Goal: Check status: Check status

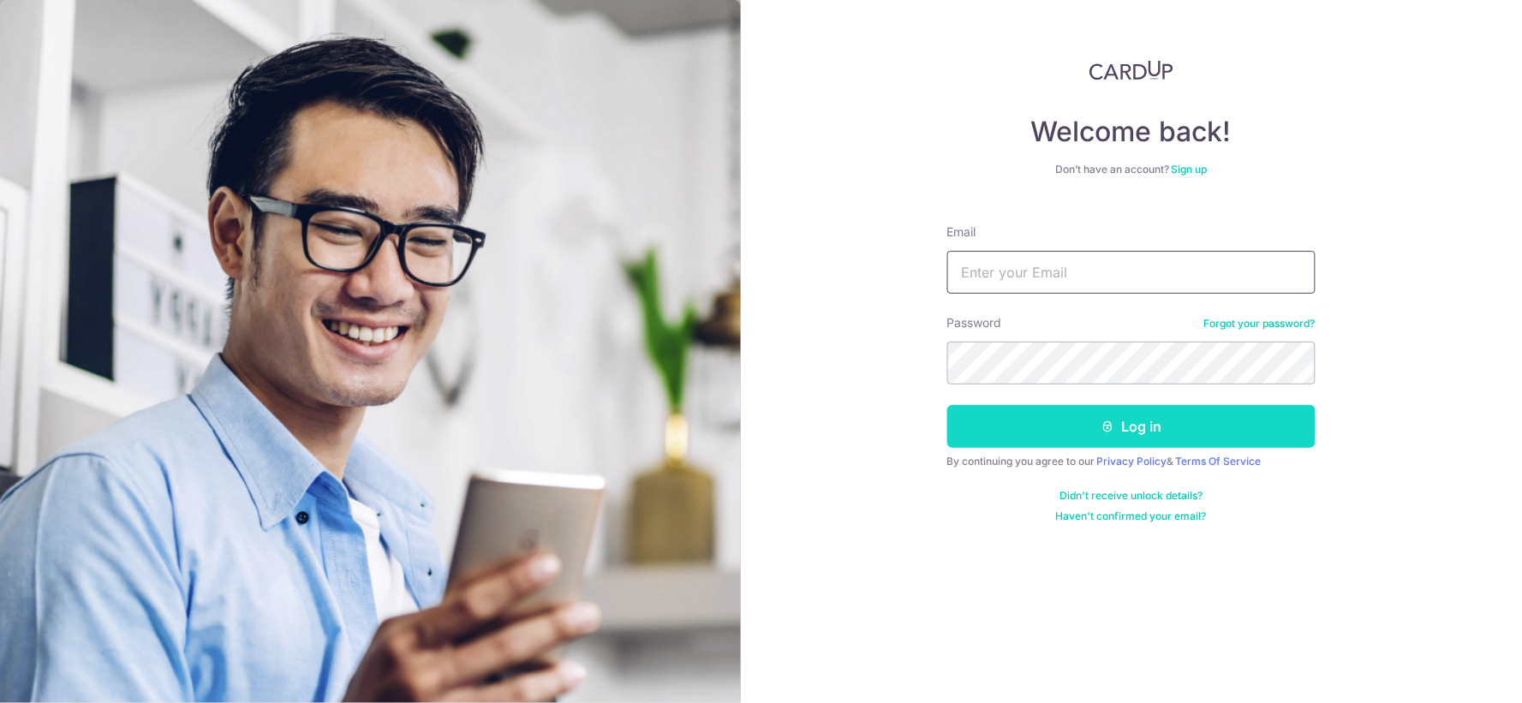
type input "[EMAIL_ADDRESS][DOMAIN_NAME]"
click at [1016, 426] on button "Log in" at bounding box center [1131, 426] width 368 height 43
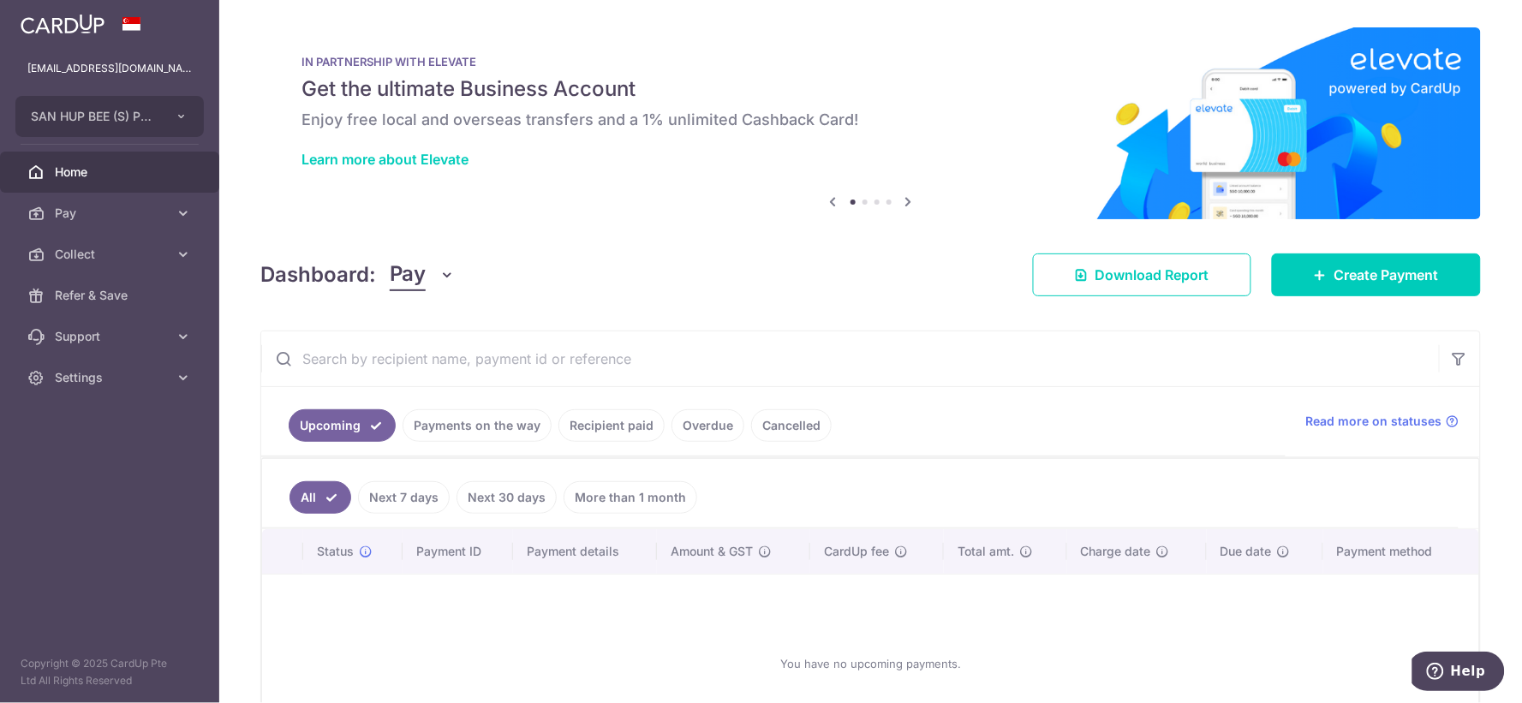
click at [454, 348] on input "text" at bounding box center [849, 358] width 1177 height 55
click at [579, 426] on link "Recipient paid" at bounding box center [611, 425] width 106 height 33
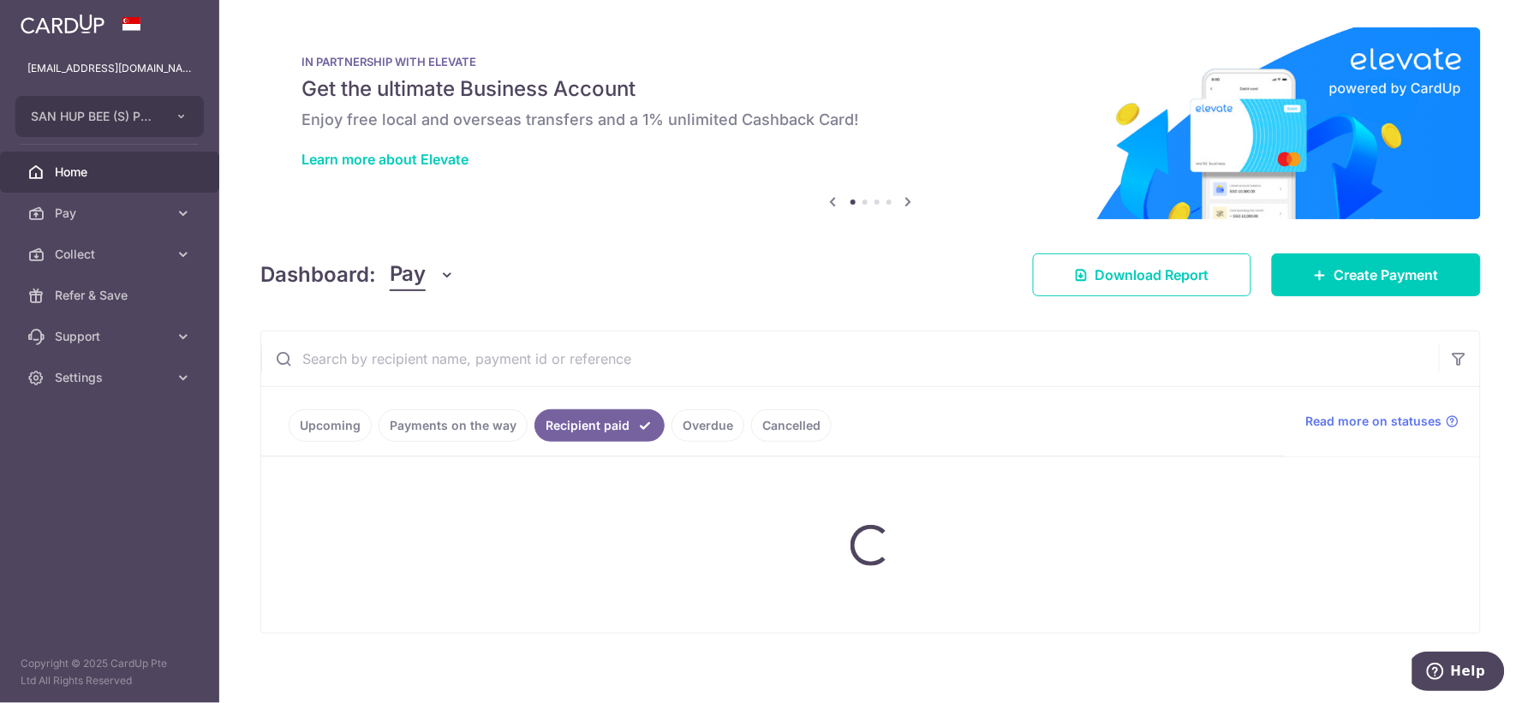
click at [583, 366] on input "text" at bounding box center [849, 358] width 1177 height 55
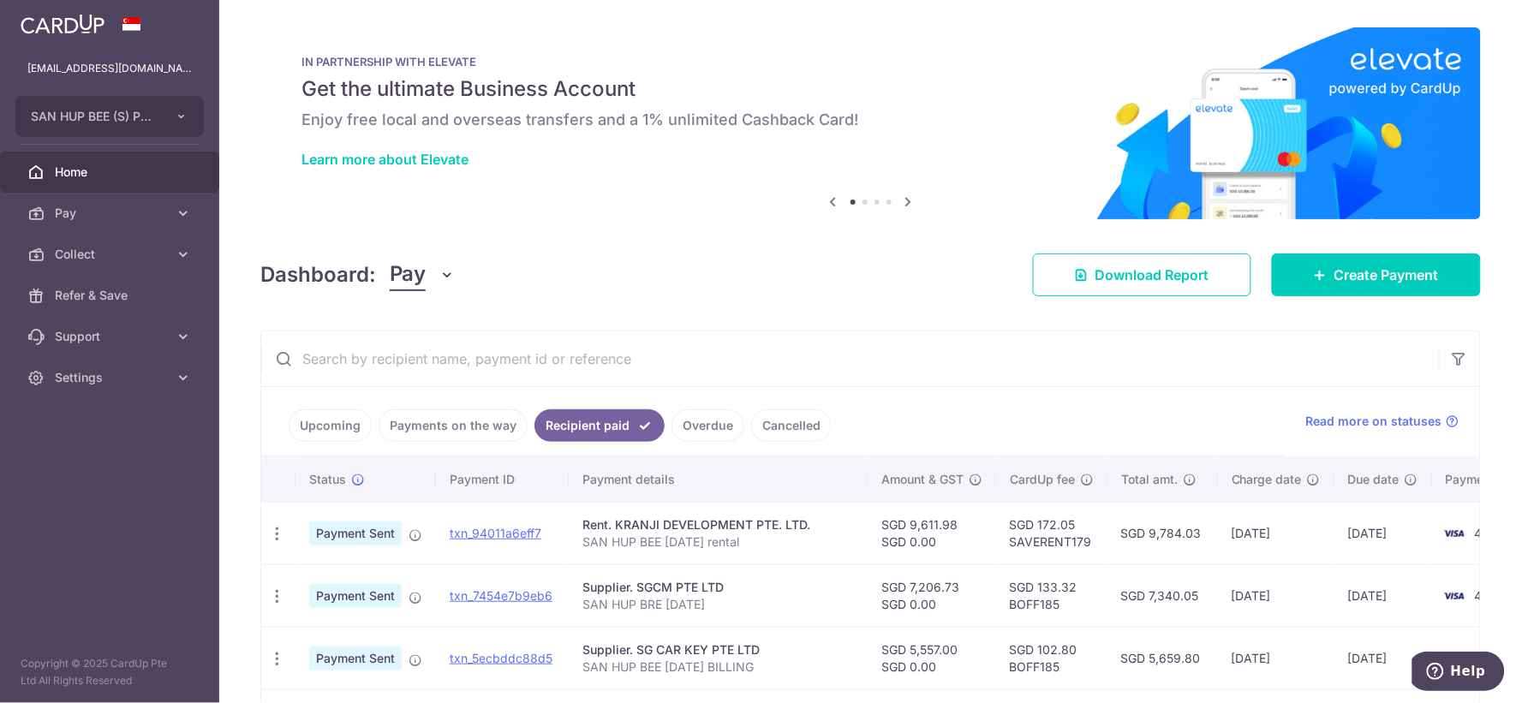
click at [584, 353] on input "text" at bounding box center [849, 358] width 1177 height 55
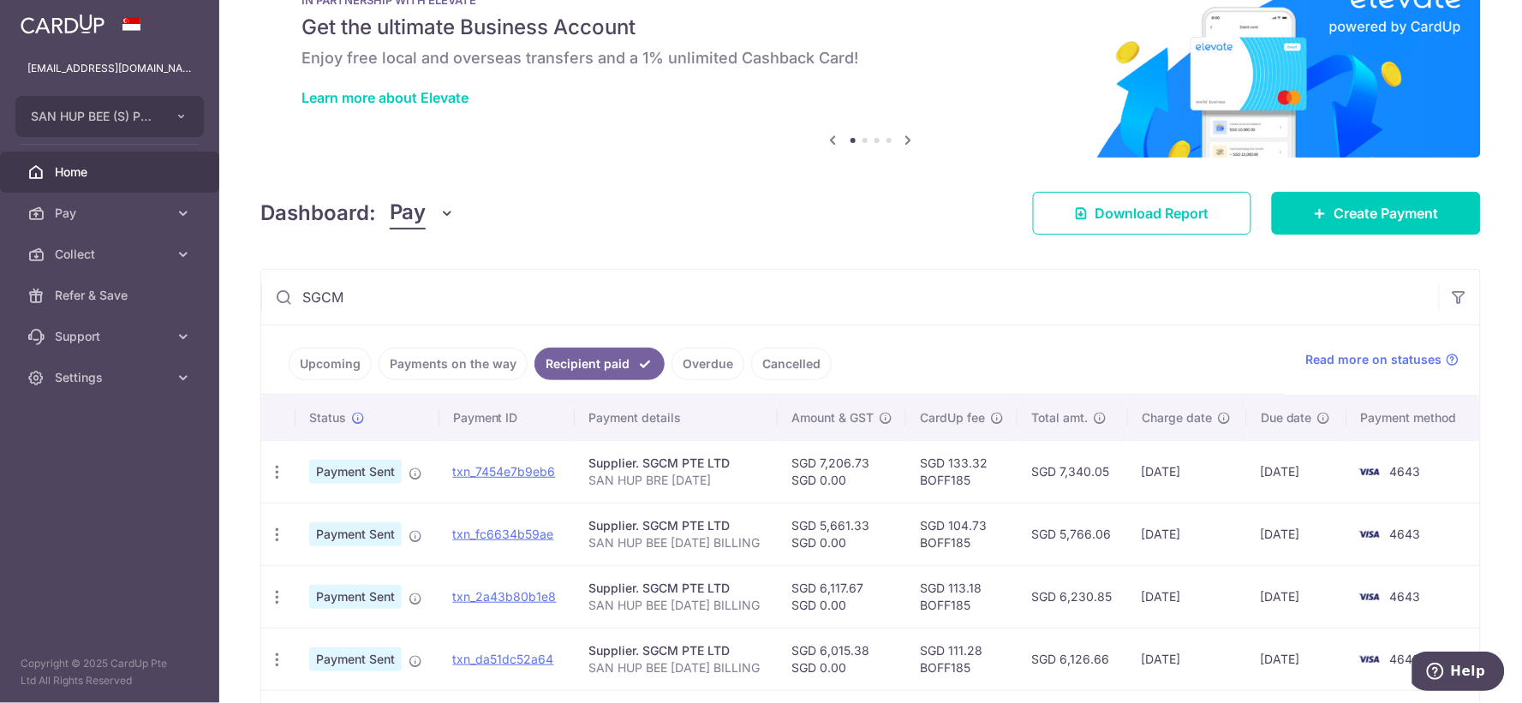
scroll to position [95, 0]
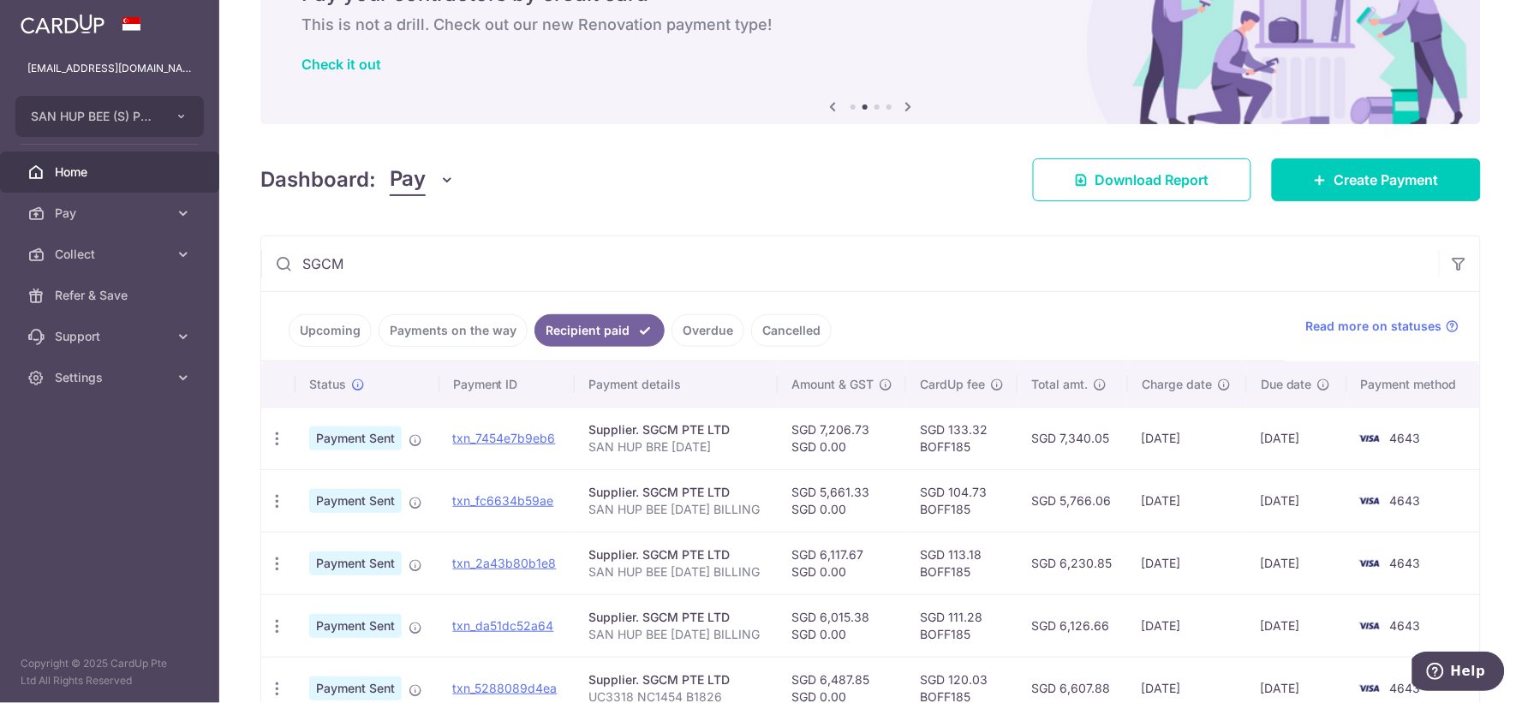
type input "SGCM"
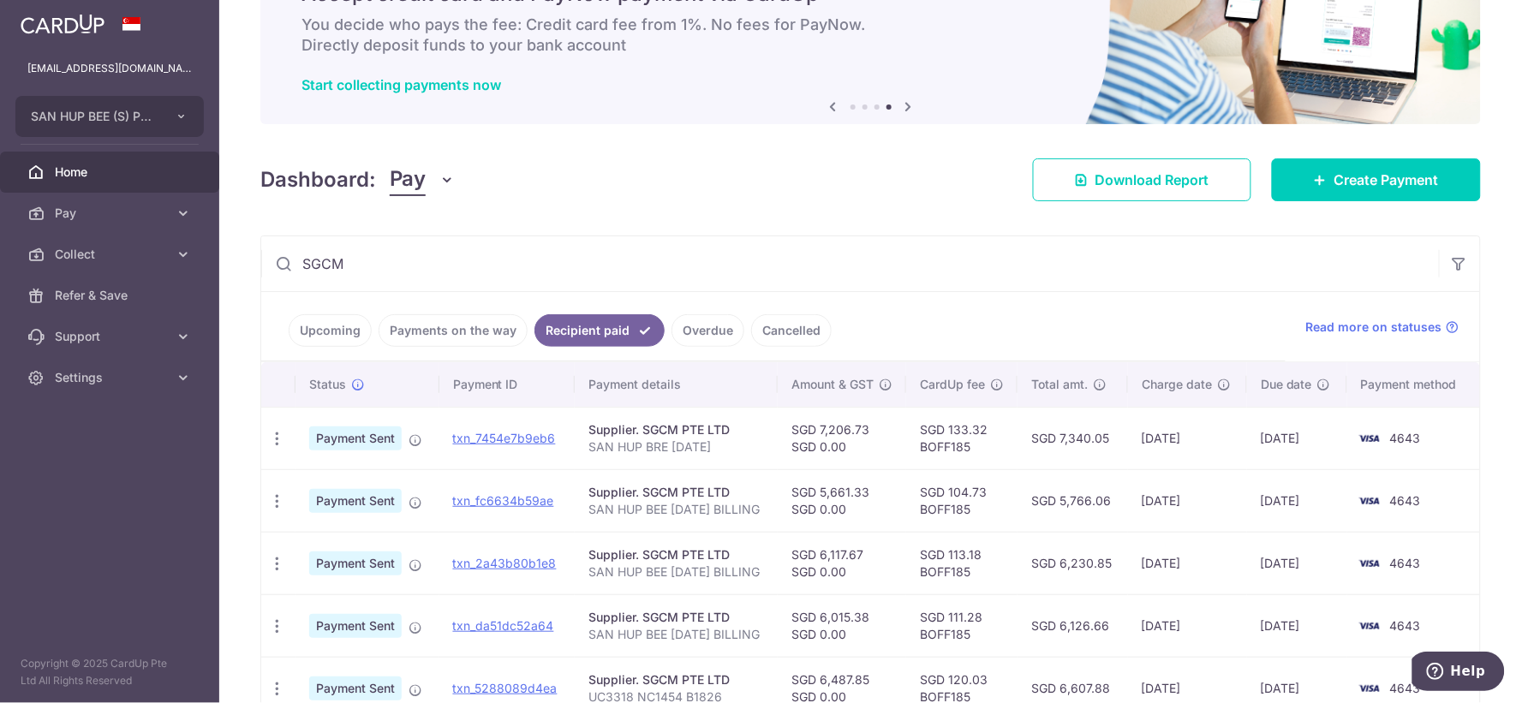
click at [791, 247] on input "SGCM" at bounding box center [849, 263] width 1177 height 55
click at [165, 194] on link "Pay" at bounding box center [109, 213] width 219 height 41
click at [157, 172] on span "Home" at bounding box center [111, 172] width 113 height 17
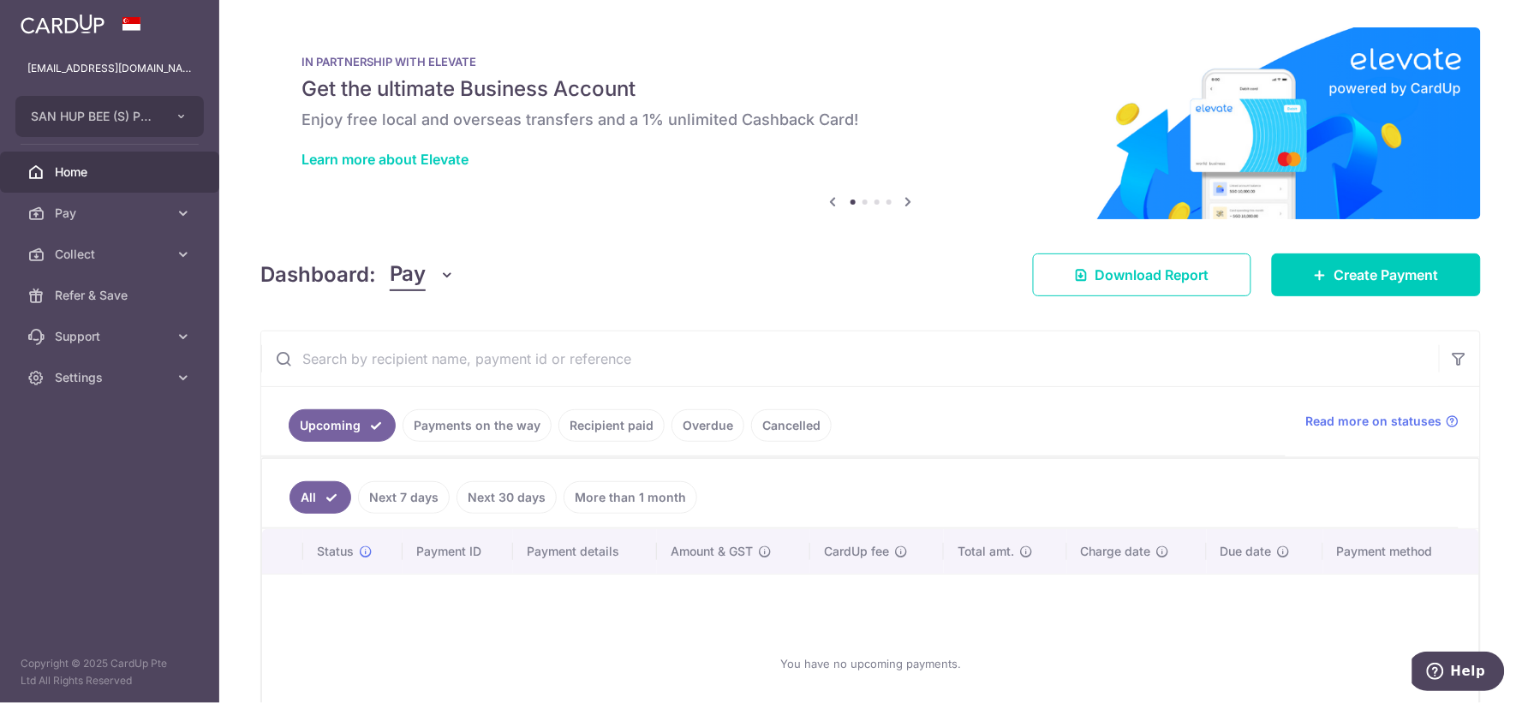
click at [473, 435] on link "Payments on the way" at bounding box center [476, 425] width 149 height 33
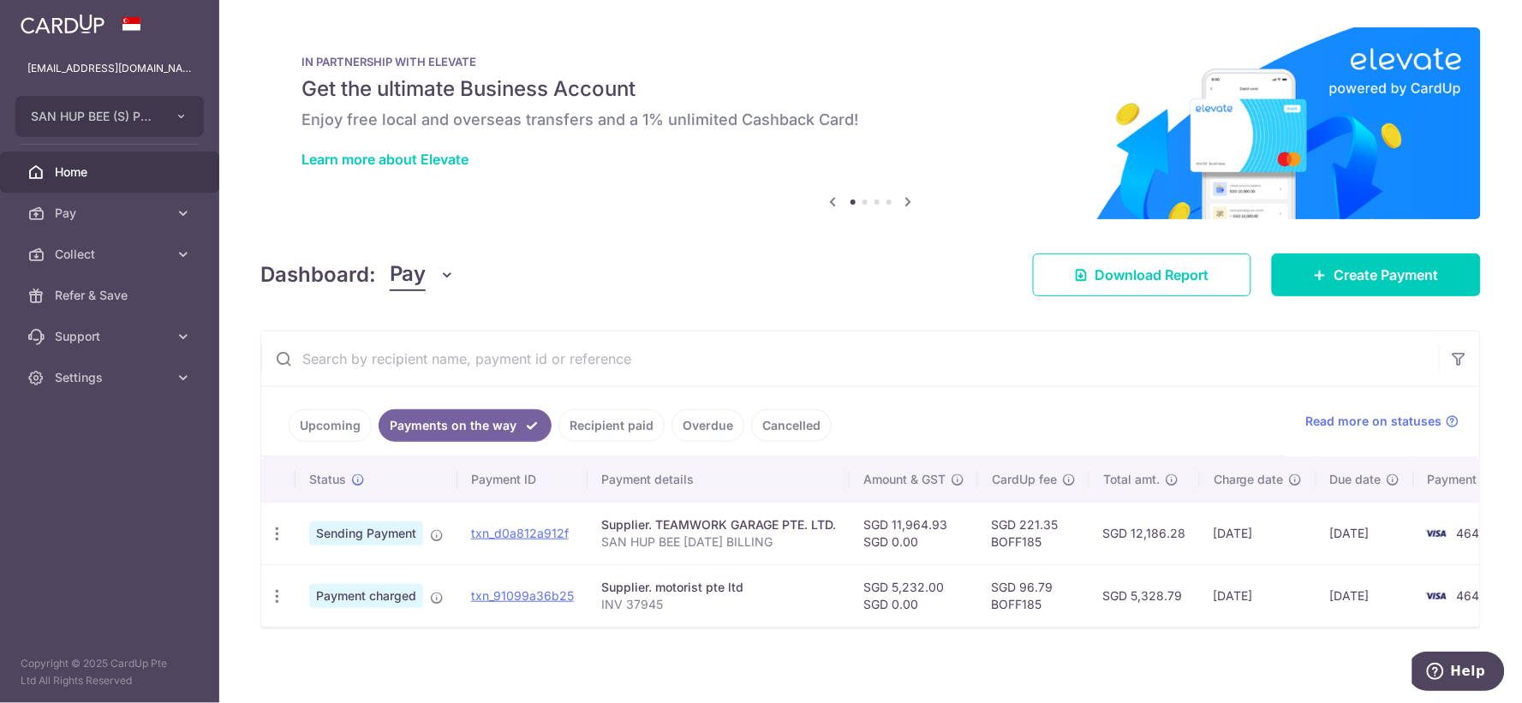
scroll to position [17, 0]
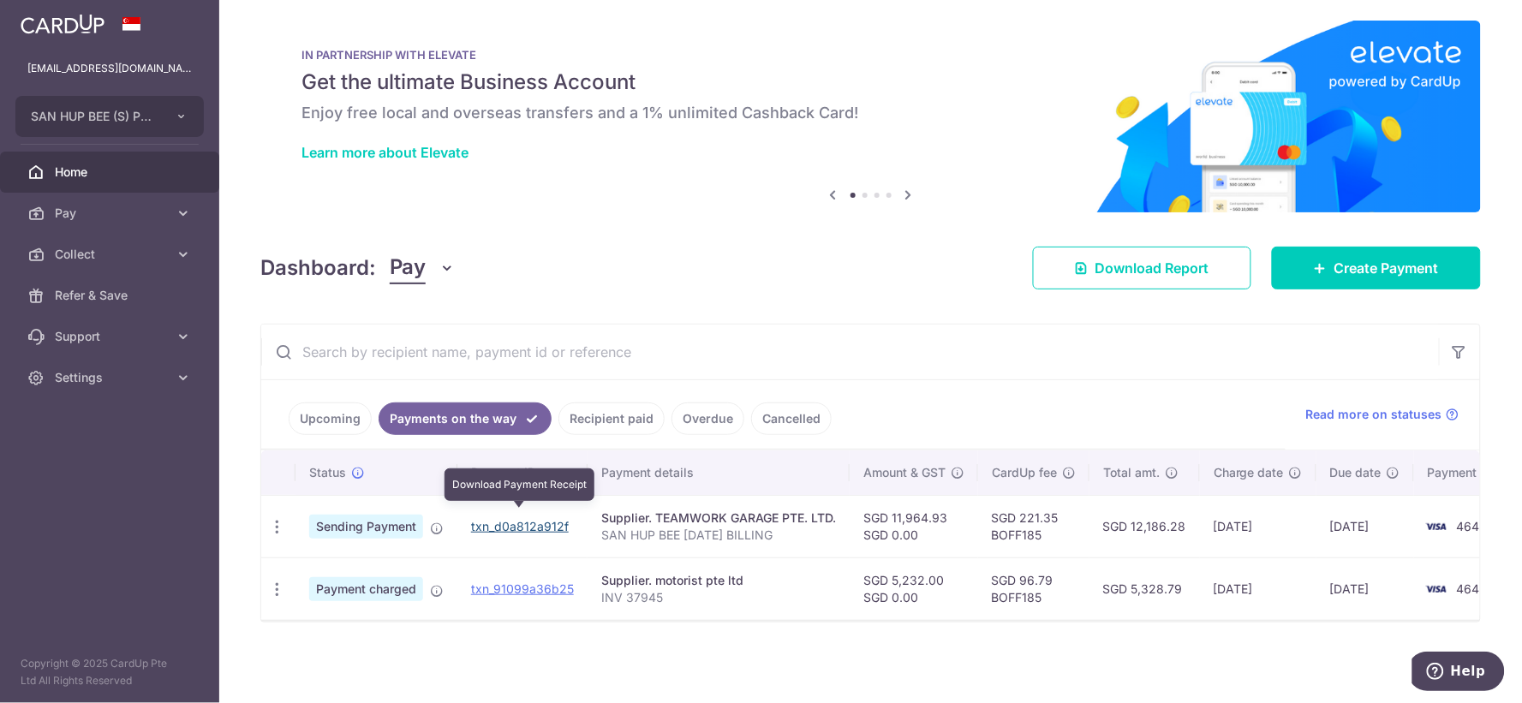
click at [552, 519] on link "txn_d0a812a912f" at bounding box center [520, 526] width 98 height 15
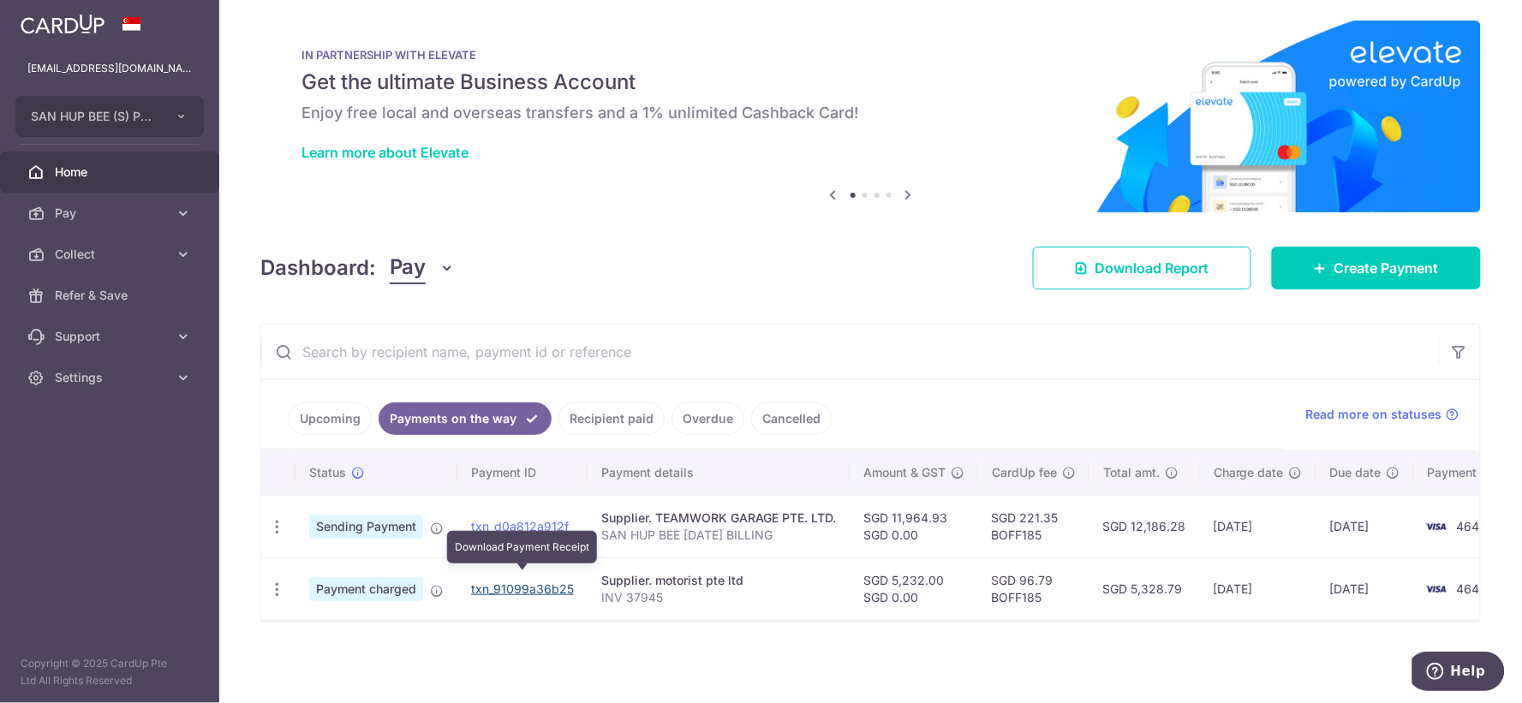
drag, startPoint x: 525, startPoint y: 578, endPoint x: 839, endPoint y: 70, distance: 597.2
click at [524, 581] on link "txn_91099a36b25" at bounding box center [522, 588] width 103 height 15
